Goal: Information Seeking & Learning: Learn about a topic

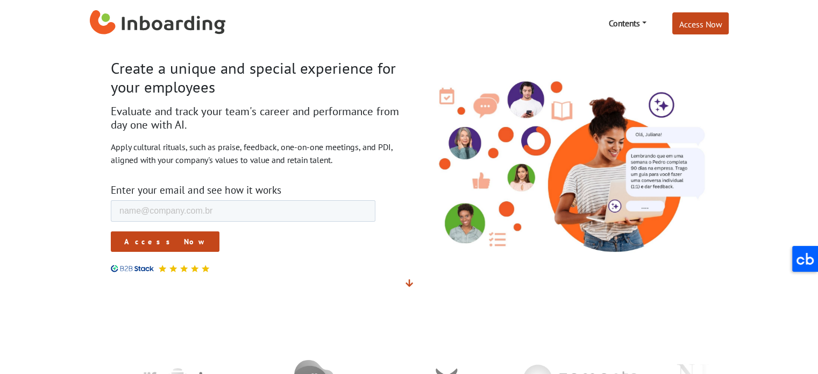
drag, startPoint x: 431, startPoint y: 74, endPoint x: 497, endPoint y: 75, distance: 65.6
click at [432, 74] on img at bounding box center [562, 159] width 290 height 195
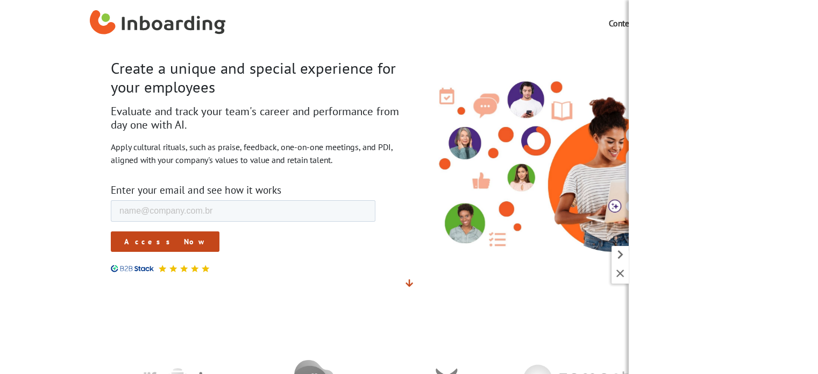
click at [543, 40] on nav "Contents Blog Articles to create a unique and special experience E-books Create…" at bounding box center [409, 23] width 656 height 46
click at [623, 271] on icon at bounding box center [619, 273] width 13 height 13
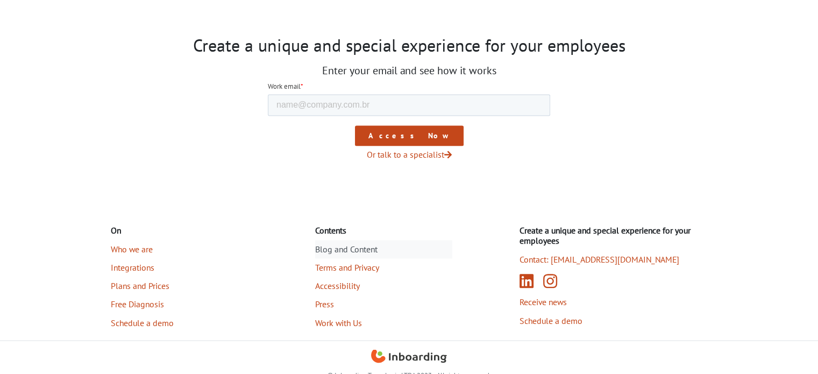
scroll to position [1751, 0]
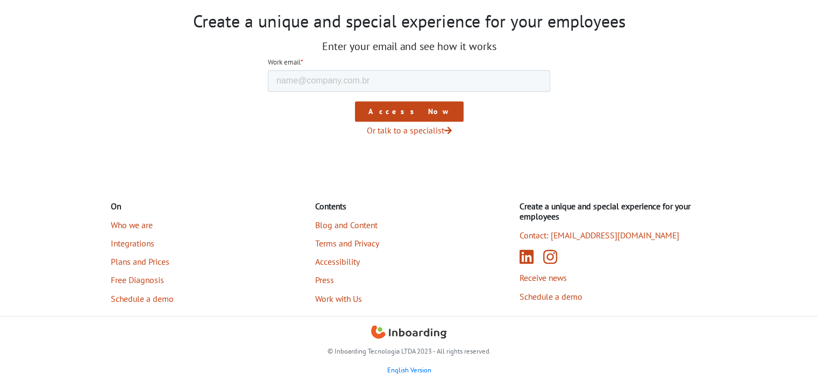
drag, startPoint x: 489, startPoint y: 366, endPoint x: 492, endPoint y: 354, distance: 12.4
click at [489, 365] on p "English Version" at bounding box center [409, 369] width 597 height 10
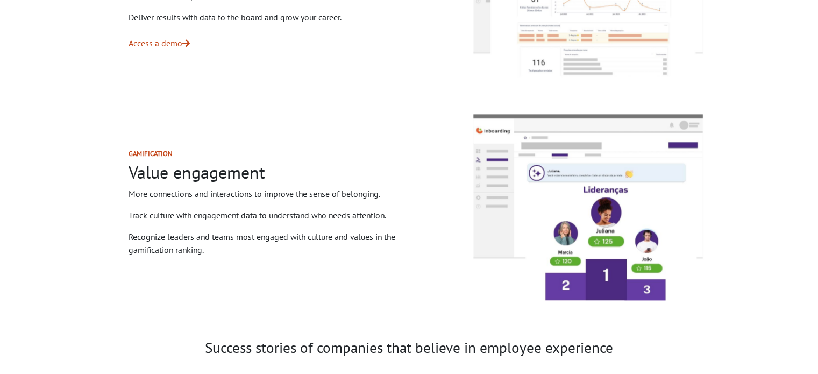
scroll to position [1160, 0]
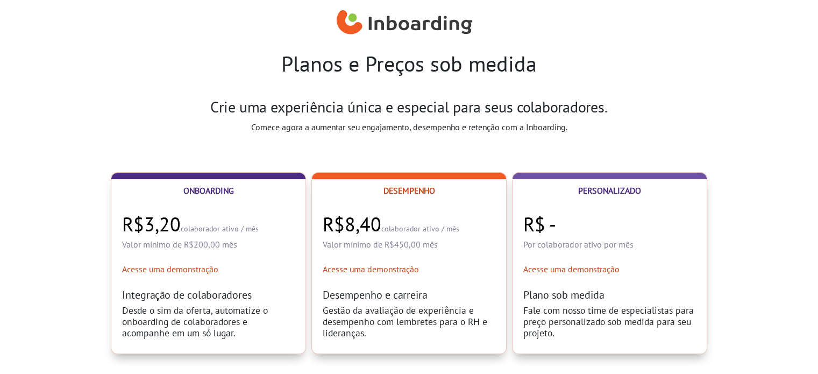
select select "PK"
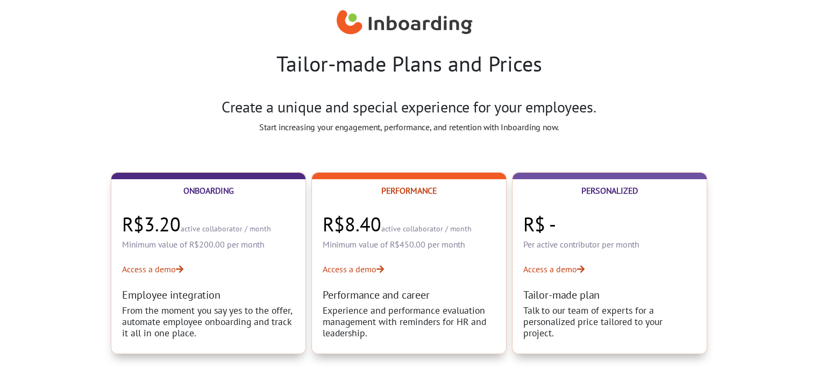
drag, startPoint x: 182, startPoint y: 227, endPoint x: 285, endPoint y: 224, distance: 102.7
click at [285, 224] on h3 "R$3.20 active collaborator / month" at bounding box center [208, 224] width 173 height 23
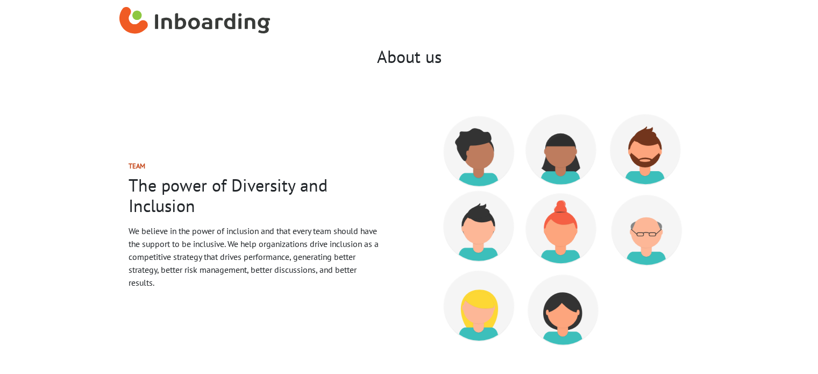
click at [355, 176] on h2 "The power of Diversity and Inclusion" at bounding box center [255, 195] width 255 height 41
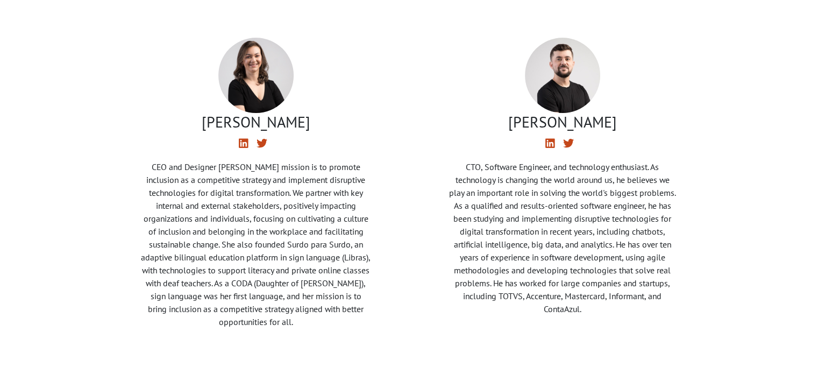
scroll to position [376, 0]
